Goal: Navigation & Orientation: Find specific page/section

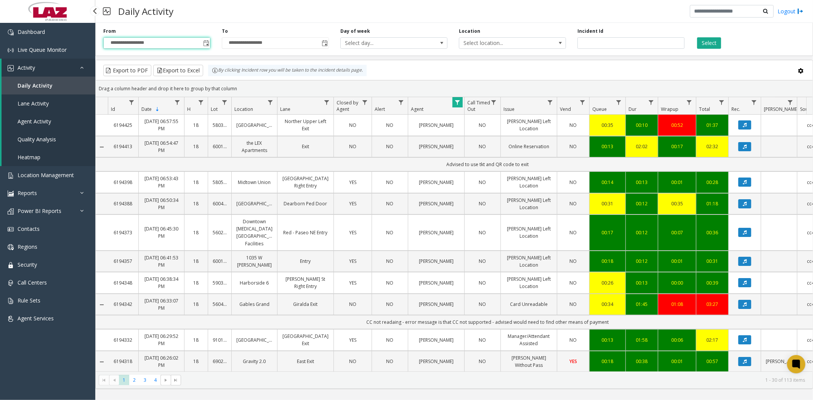
click at [40, 65] on link "Activity" at bounding box center [49, 68] width 94 height 18
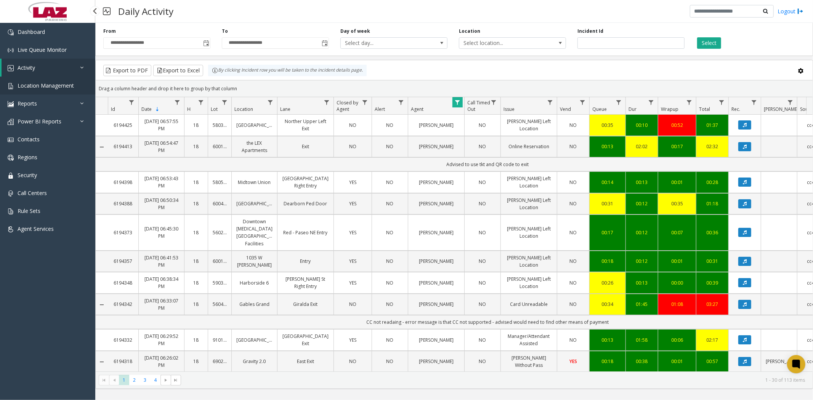
click at [58, 86] on span "Location Management" at bounding box center [46, 85] width 56 height 7
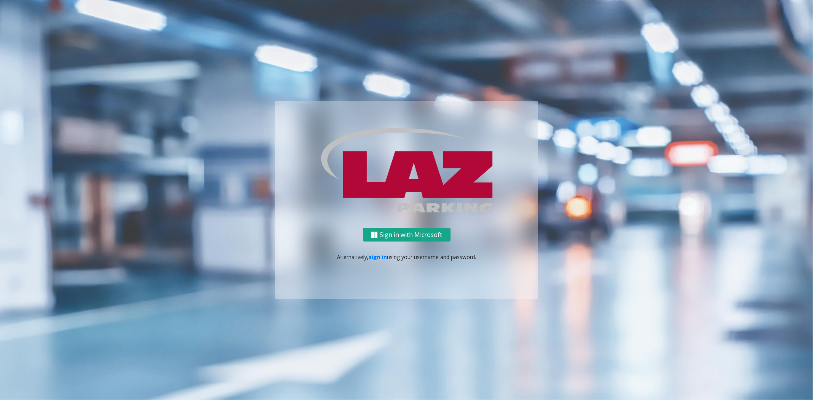
click at [412, 234] on button "Sign in with Microsoft" at bounding box center [407, 235] width 88 height 14
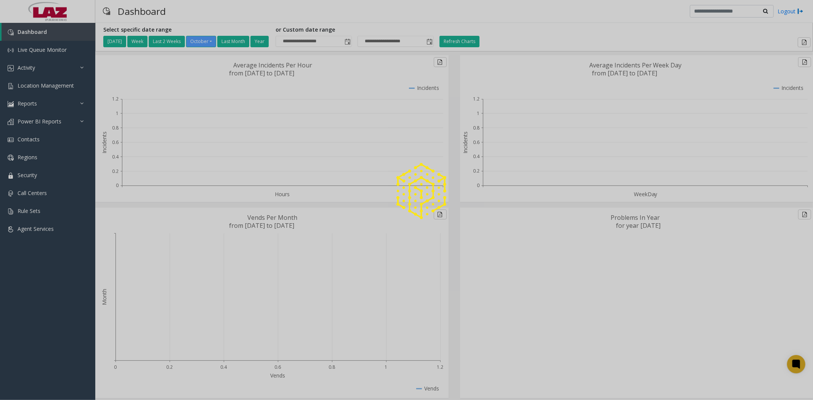
click at [50, 90] on div at bounding box center [406, 200] width 813 height 400
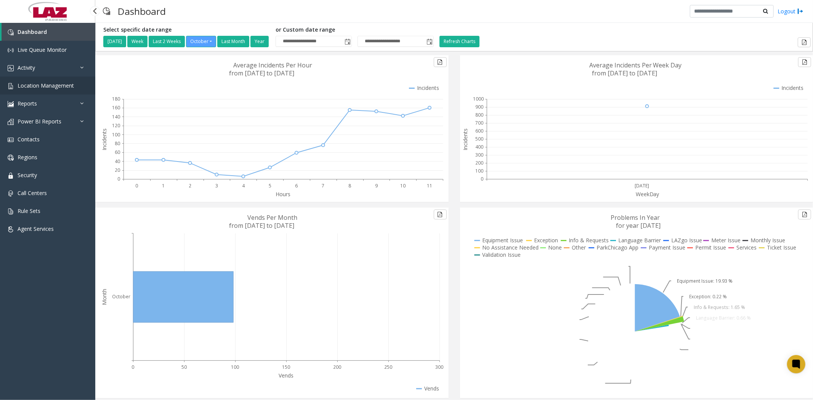
click at [50, 84] on span "Location Management" at bounding box center [46, 85] width 56 height 7
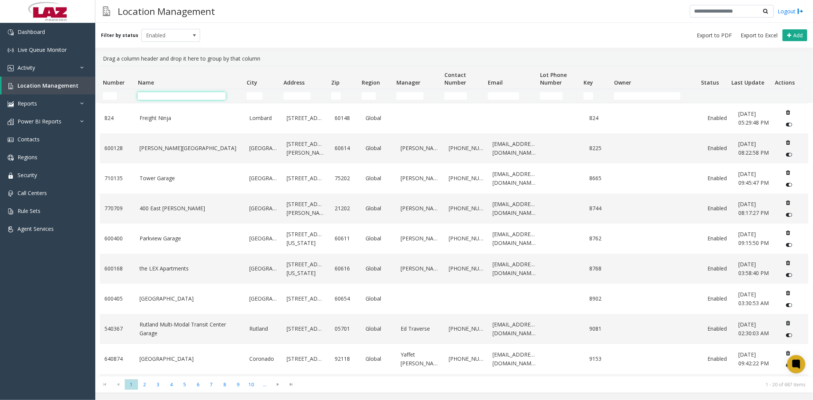
click at [177, 96] on input "Name Filter" at bounding box center [182, 96] width 88 height 8
click at [290, 89] on thead "Number Name City Address Zip Region Manager Contact Number Email Lot Phone Numb…" at bounding box center [451, 84] width 702 height 37
click at [294, 97] on input "Address Filter" at bounding box center [297, 96] width 27 height 8
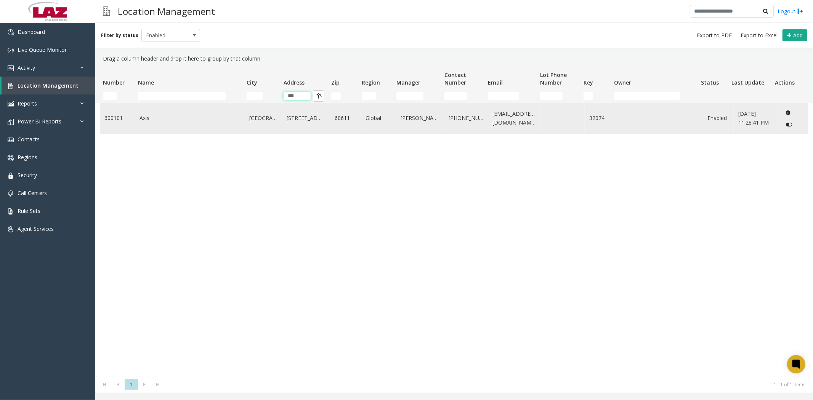
type input "***"
click at [188, 119] on link "Axis" at bounding box center [190, 118] width 101 height 8
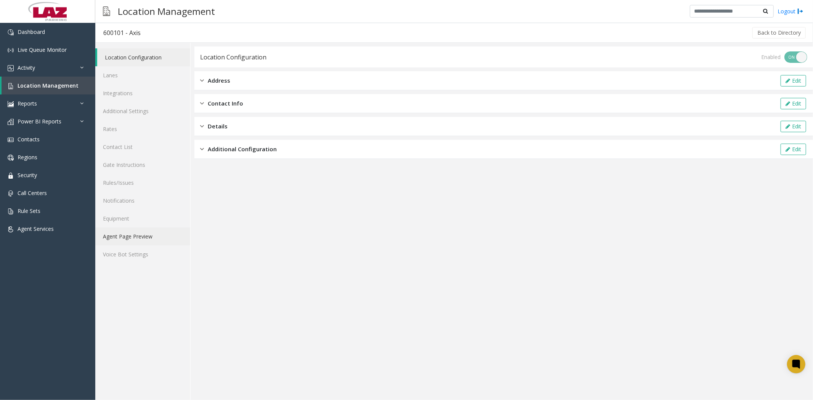
click at [136, 238] on link "Agent Page Preview" at bounding box center [142, 237] width 95 height 18
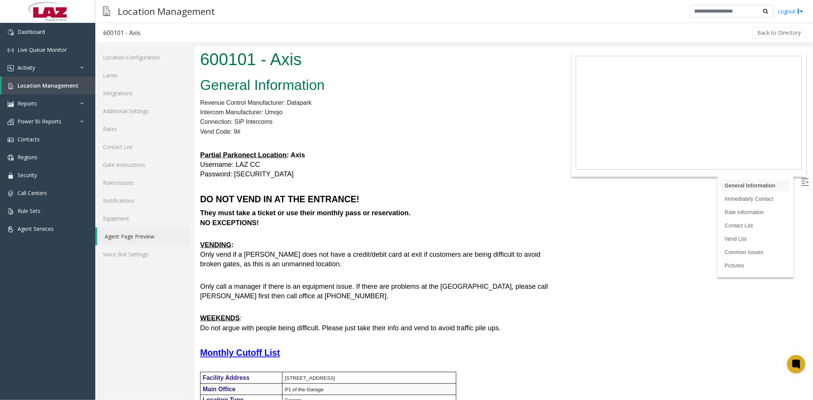
scroll to position [423, 0]
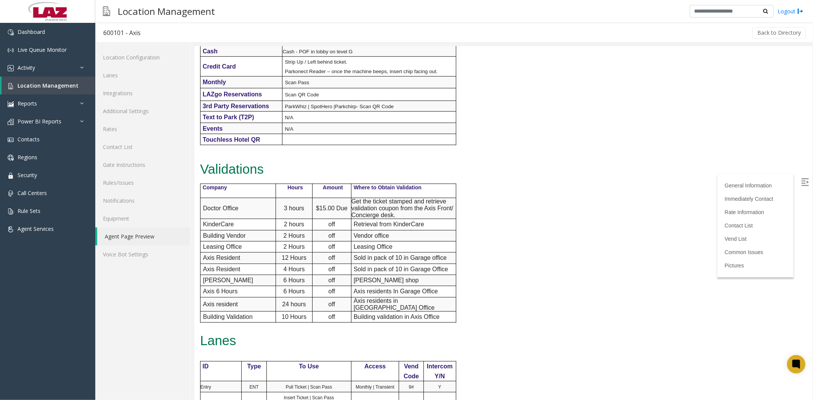
click at [801, 183] on img at bounding box center [805, 182] width 8 height 8
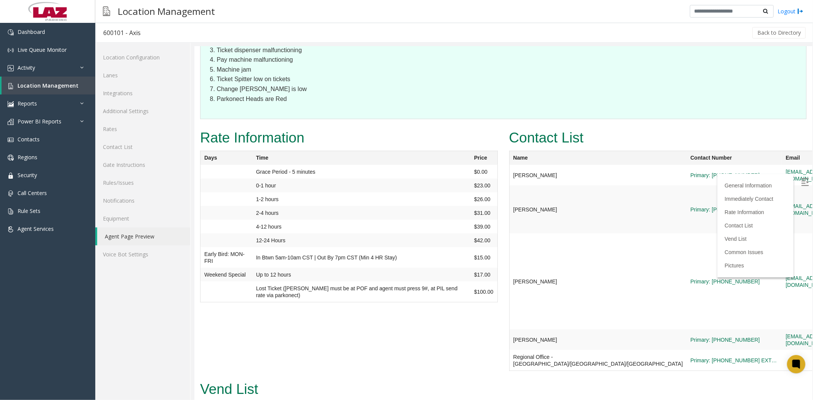
scroll to position [889, 0]
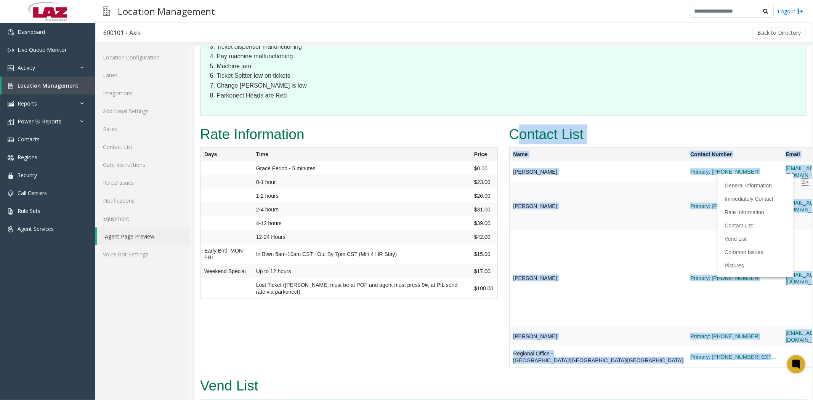
drag, startPoint x: 511, startPoint y: 133, endPoint x: 701, endPoint y: 265, distance: 232.2
click at [701, 265] on div "Contact List Name Contact Number Email Shift Koffi Ametepe Primary: 773-681-443…" at bounding box center [657, 249] width 309 height 252
copy div "ontact List Name Contact Number Email Shift Koffi Ametepe Primary: 773-681-4433…"
